Goal: Task Accomplishment & Management: Use online tool/utility

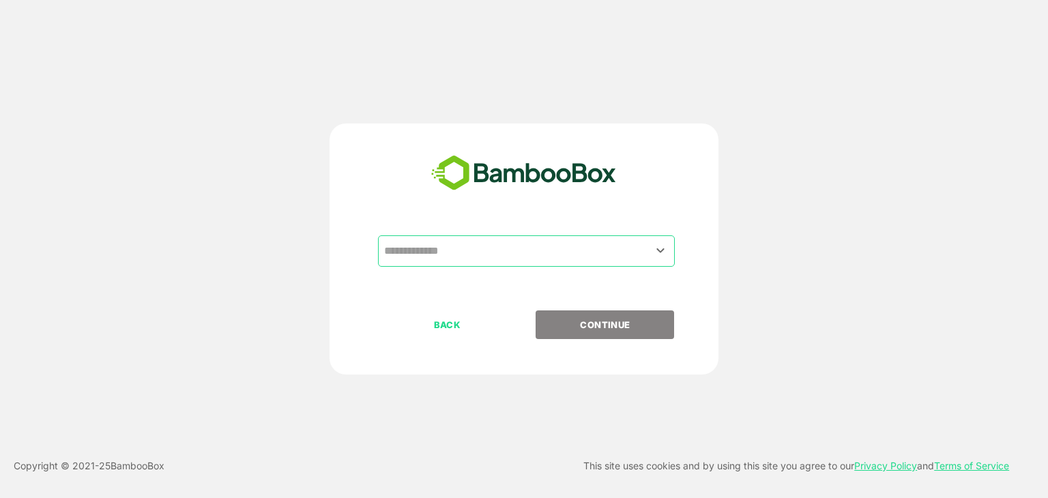
click at [512, 249] on input "text" at bounding box center [526, 251] width 291 height 26
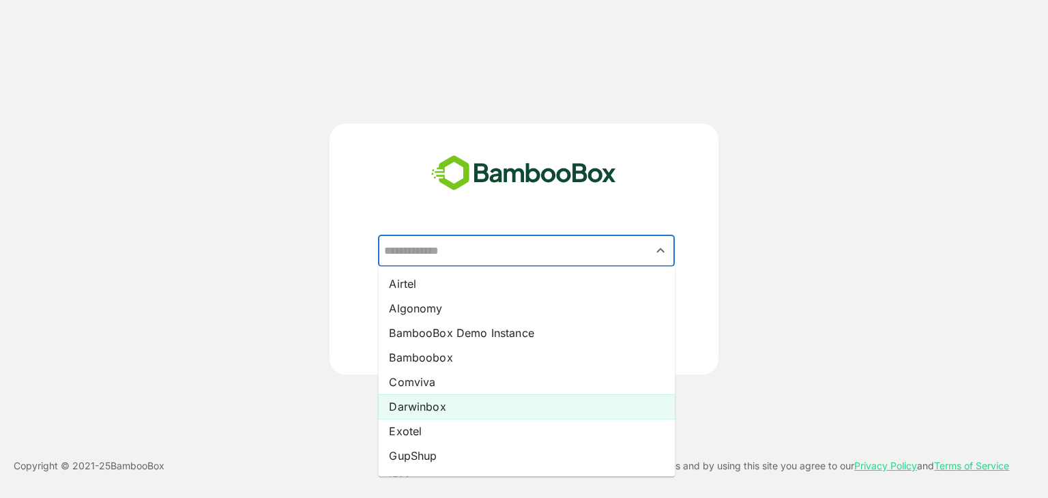
click at [453, 408] on li "Darwinbox" at bounding box center [526, 406] width 297 height 25
type input "*********"
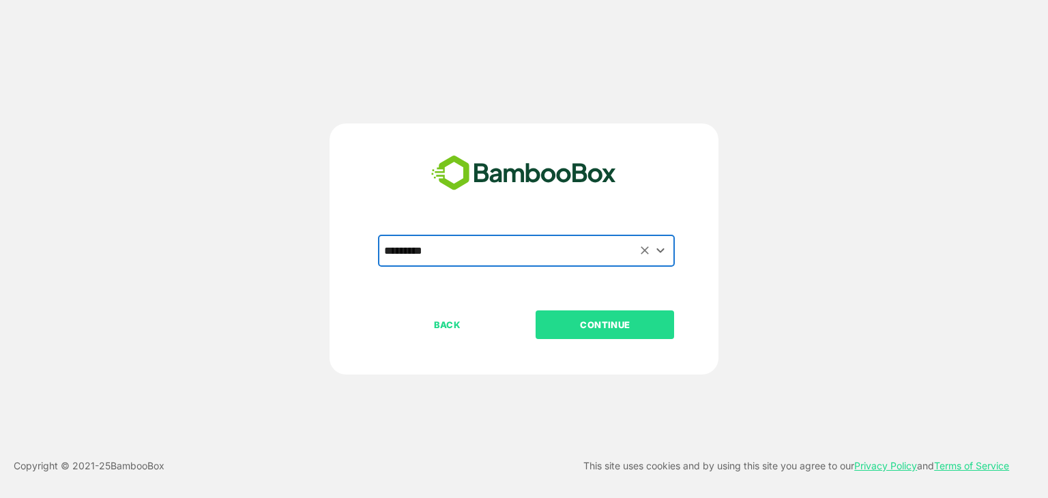
click at [624, 321] on p "CONTINUE" at bounding box center [605, 324] width 136 height 15
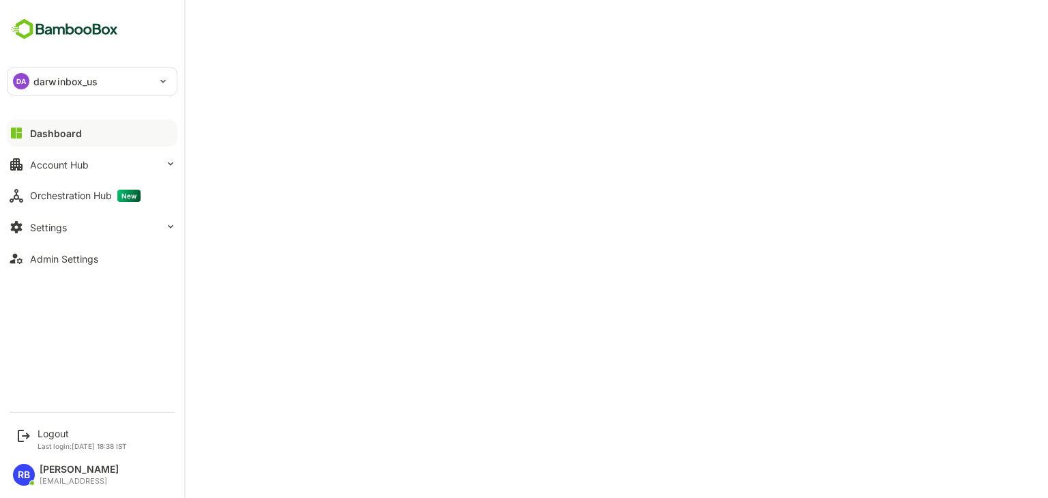
click at [49, 80] on p "darwinbox_us" at bounding box center [65, 81] width 65 height 14
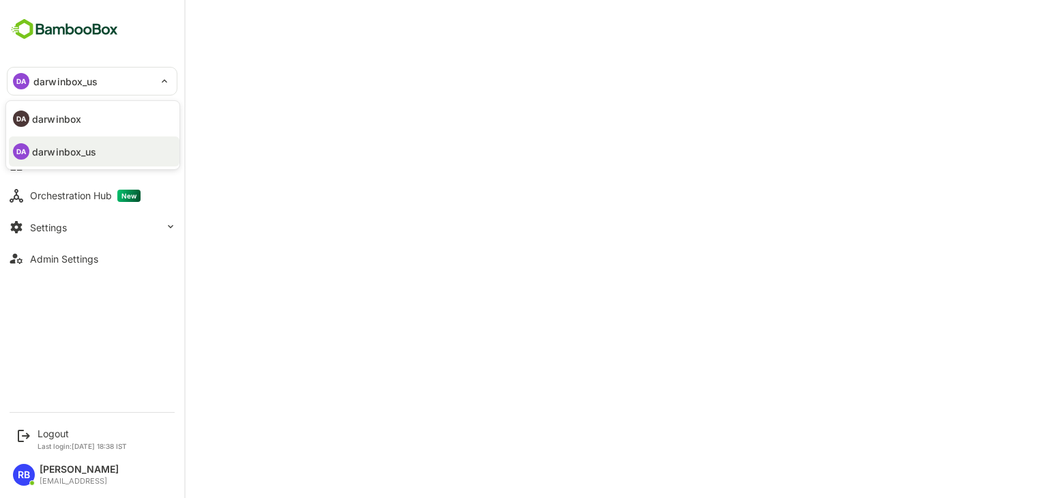
click at [57, 120] on p "darwinbox" at bounding box center [56, 119] width 49 height 14
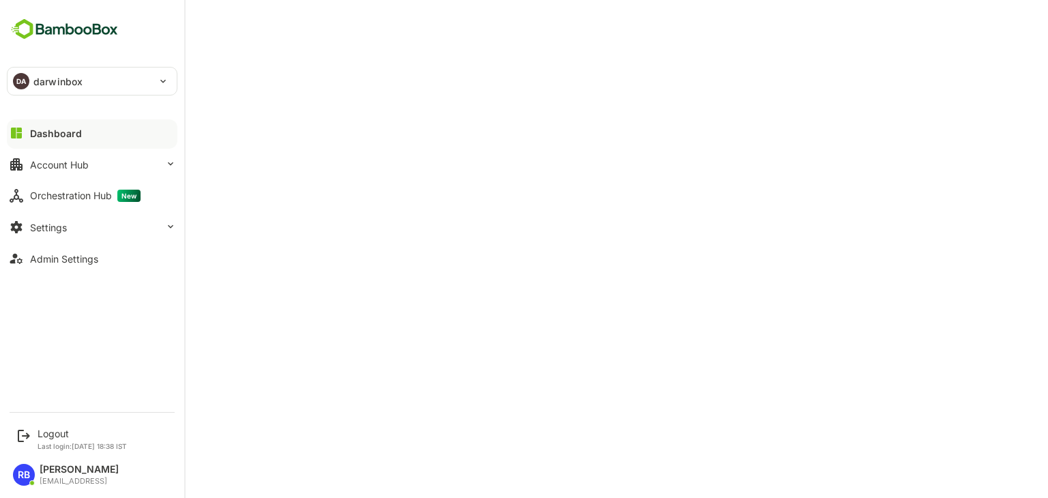
click at [36, 80] on p "darwinbox" at bounding box center [57, 81] width 49 height 14
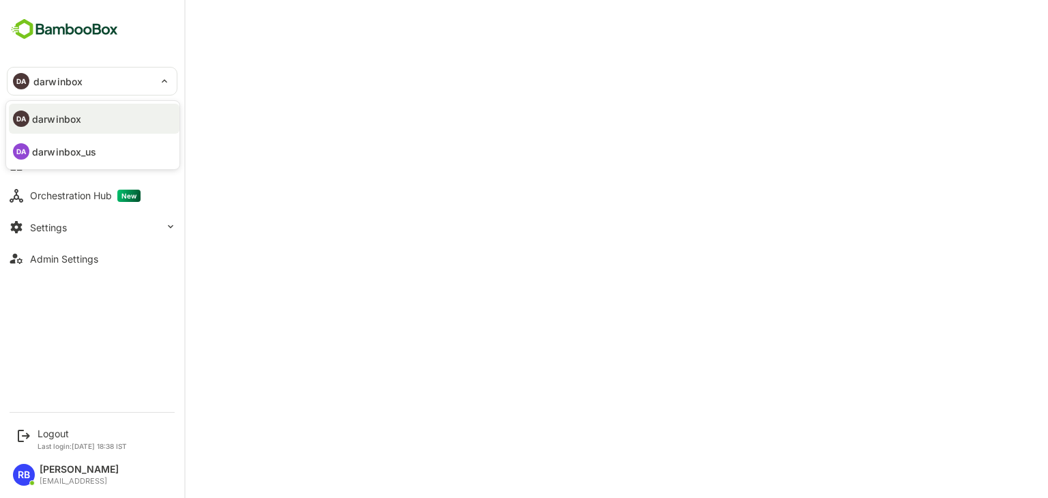
click at [45, 148] on p "darwinbox_us" at bounding box center [64, 152] width 65 height 14
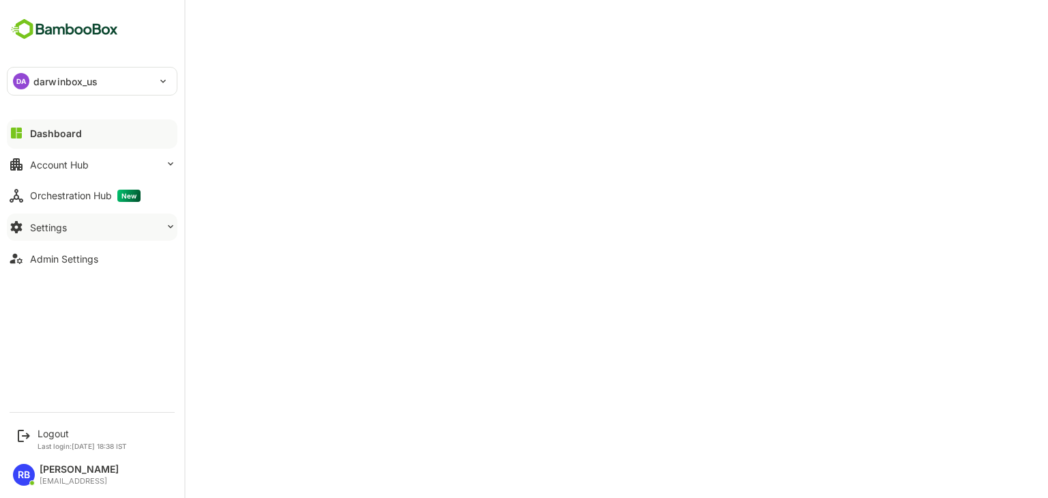
click at [115, 227] on button "Settings" at bounding box center [92, 227] width 171 height 27
